Goal: Task Accomplishment & Management: Complete application form

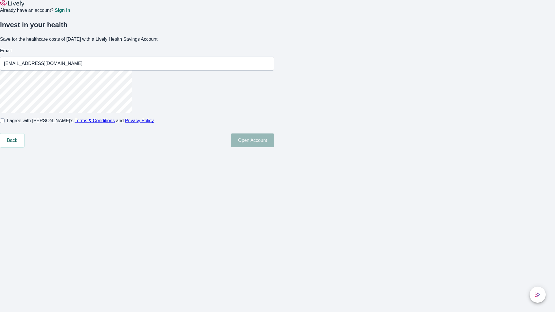
click at [5, 123] on input "I agree with Lively’s Terms & Conditions and Privacy Policy" at bounding box center [2, 121] width 5 height 5
checkbox input "true"
click at [274, 147] on button "Open Account" at bounding box center [252, 141] width 43 height 14
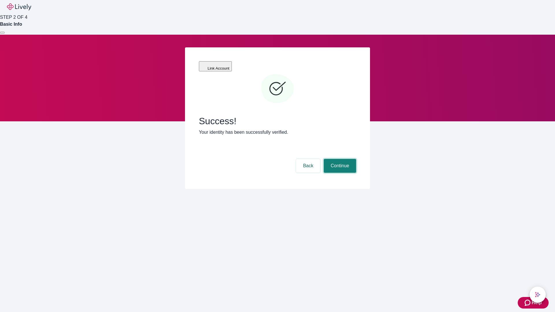
click at [339, 159] on button "Continue" at bounding box center [340, 166] width 32 height 14
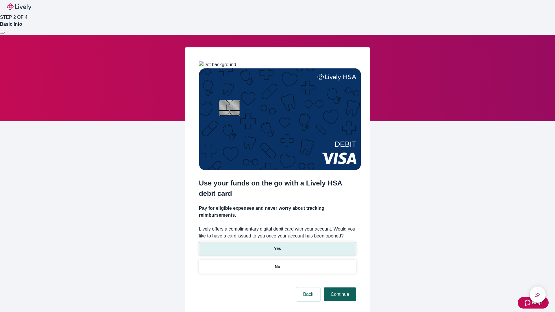
click at [277, 246] on p "Yes" at bounding box center [277, 249] width 7 height 6
click at [339, 288] on button "Continue" at bounding box center [340, 295] width 32 height 14
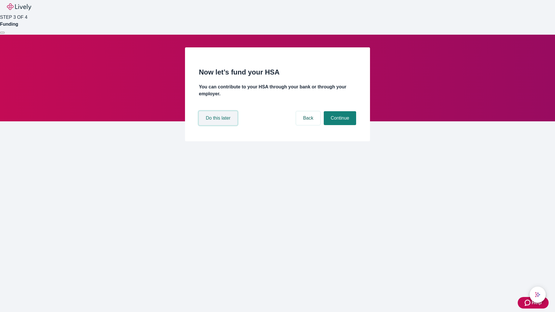
click at [219, 125] on button "Do this later" at bounding box center [218, 118] width 38 height 14
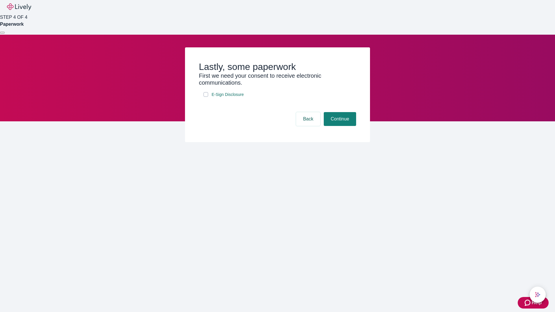
click at [206, 97] on input "E-Sign Disclosure" at bounding box center [206, 94] width 5 height 5
checkbox input "true"
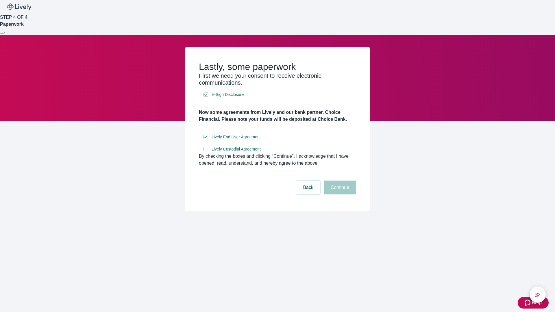
click at [206, 152] on input "Lively Custodial Agreement" at bounding box center [206, 149] width 5 height 5
checkbox input "true"
click at [339, 195] on button "Continue" at bounding box center [340, 188] width 32 height 14
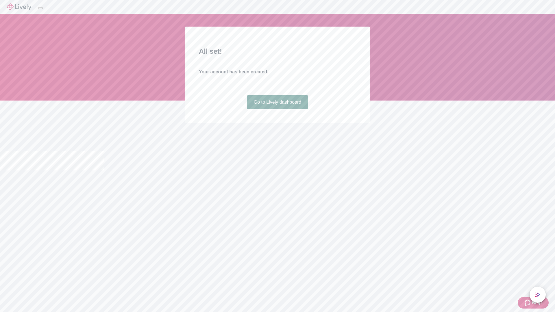
click at [277, 109] on link "Go to Lively dashboard" at bounding box center [278, 102] width 62 height 14
